Goal: Task Accomplishment & Management: Complete application form

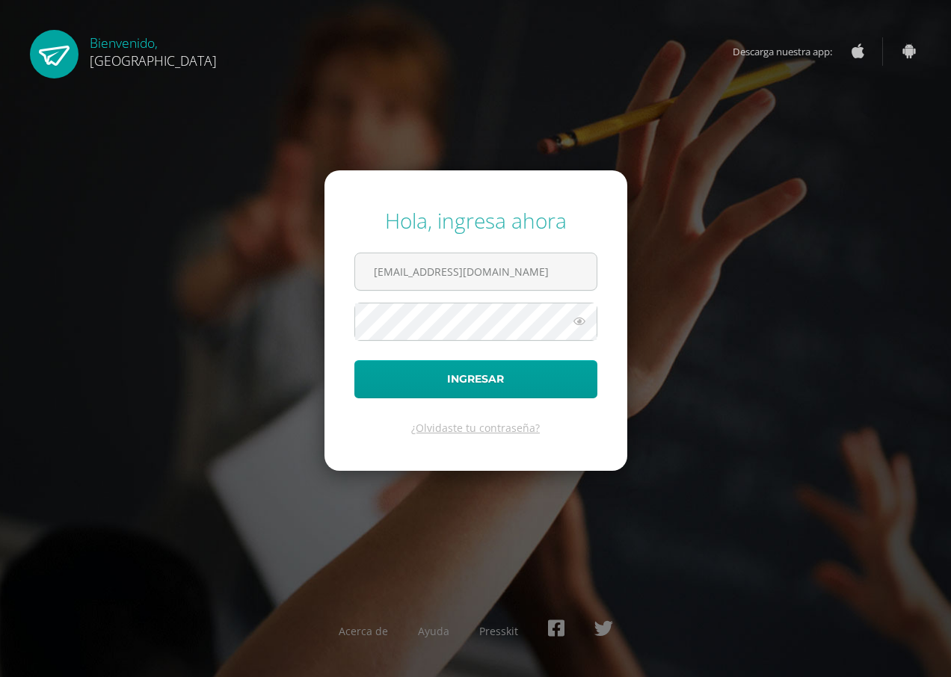
type input "[EMAIL_ADDRESS][DOMAIN_NAME]"
click at [354, 360] on button "Ingresar" at bounding box center [475, 379] width 243 height 38
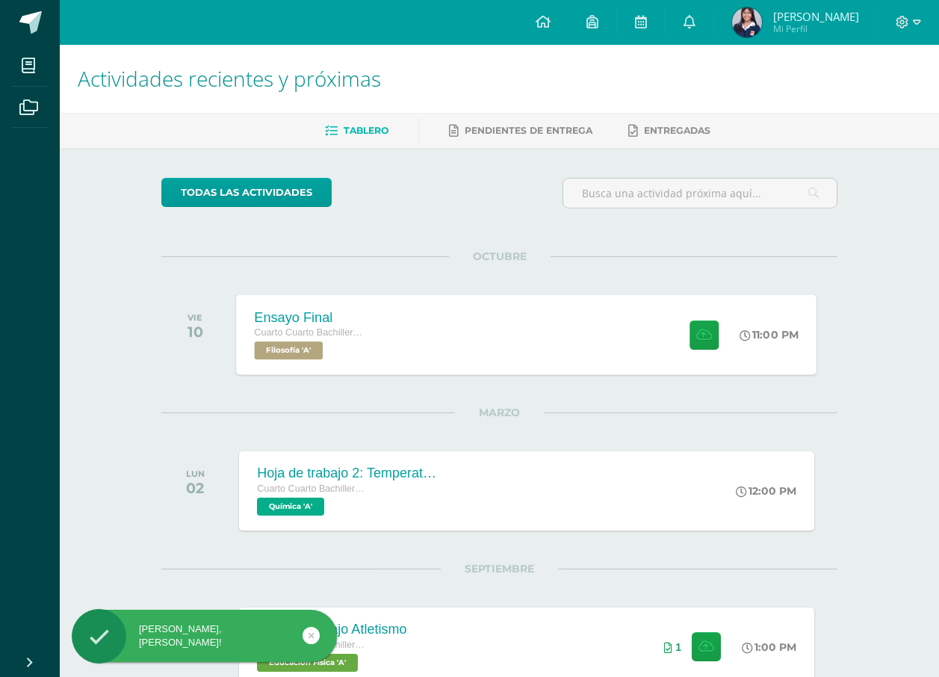
click at [498, 316] on div "Ensayo Final Cuarto Cuarto Bachillerato en Ciencias y Letras con Orientación en…" at bounding box center [527, 334] width 581 height 80
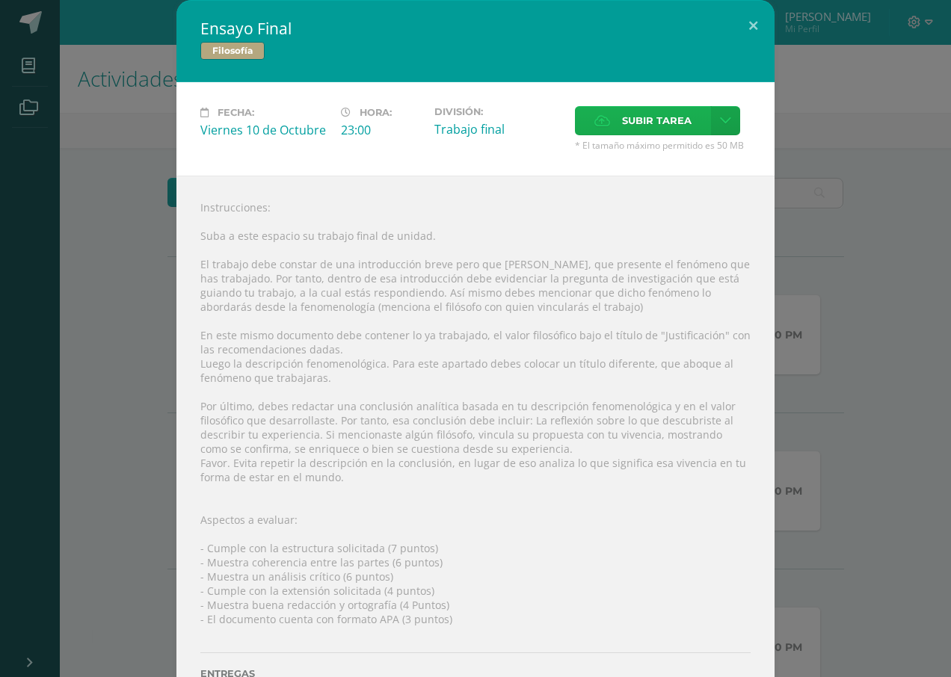
click at [642, 117] on span "Subir tarea" at bounding box center [657, 121] width 70 height 28
click at [0, 0] on input "Subir tarea" at bounding box center [0, 0] width 0 height 0
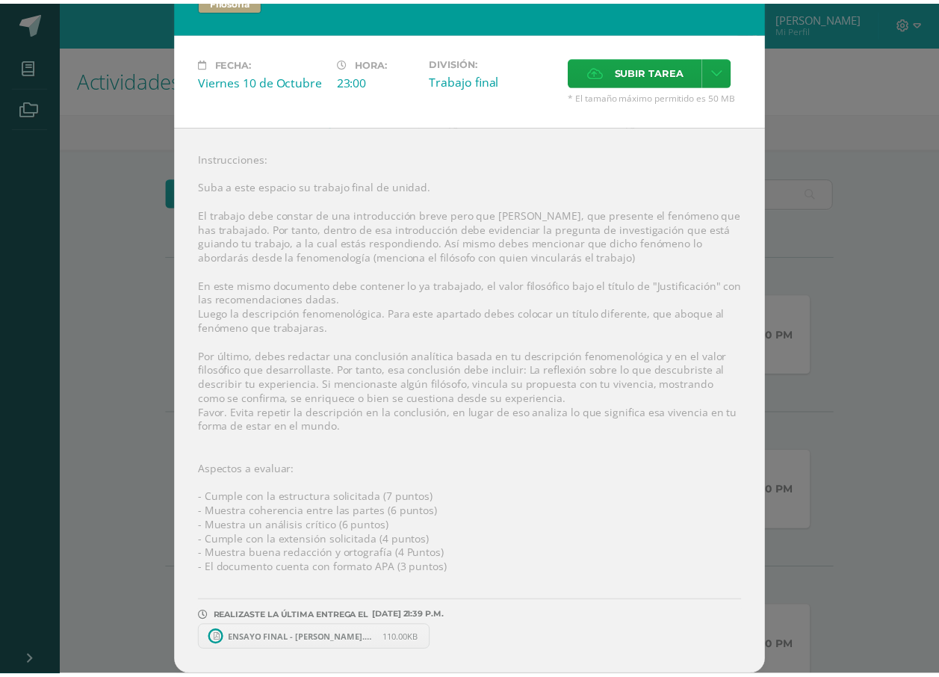
scroll to position [50, 0]
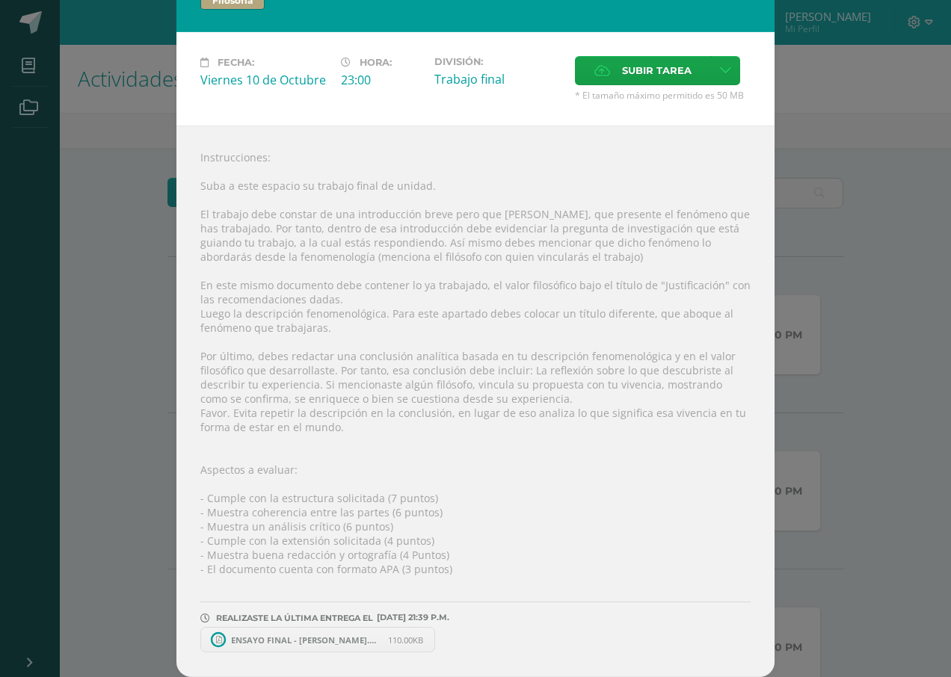
click at [309, 643] on span "ENSAYO FINAL - [PERSON_NAME].pdf" at bounding box center [305, 640] width 164 height 11
click at [903, 161] on div "Ensayo Final Filosofía Fecha: [DATE] Hora: 23:00 División: Trabajo final" at bounding box center [475, 313] width 939 height 727
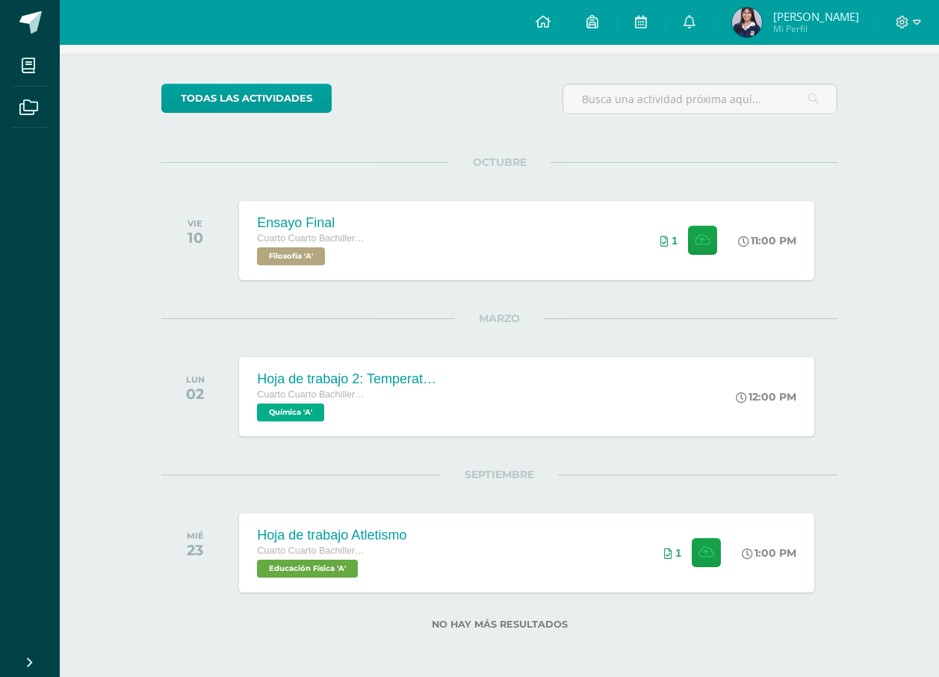
scroll to position [95, 0]
